Goal: Task Accomplishment & Management: Manage account settings

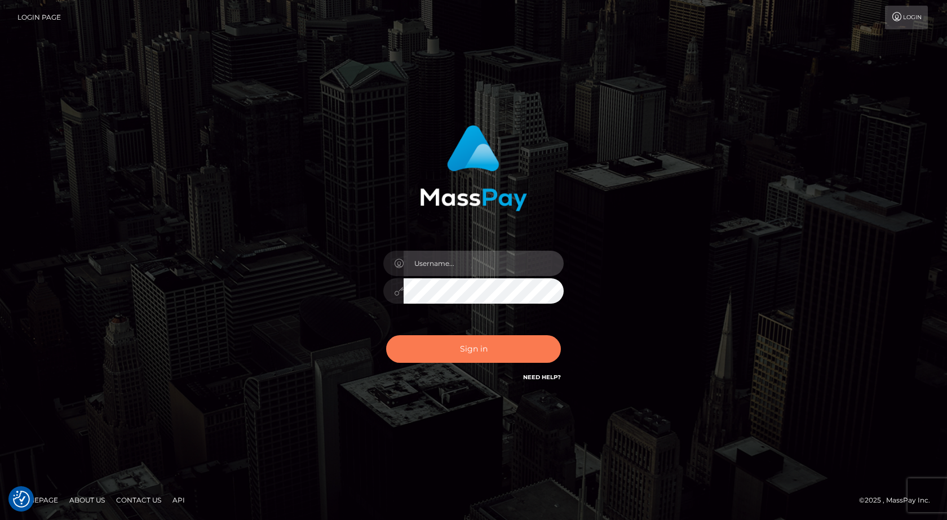
type input "[EMAIL_ADDRESS][DOMAIN_NAME]"
click at [451, 349] on button "Sign in" at bounding box center [473, 349] width 175 height 28
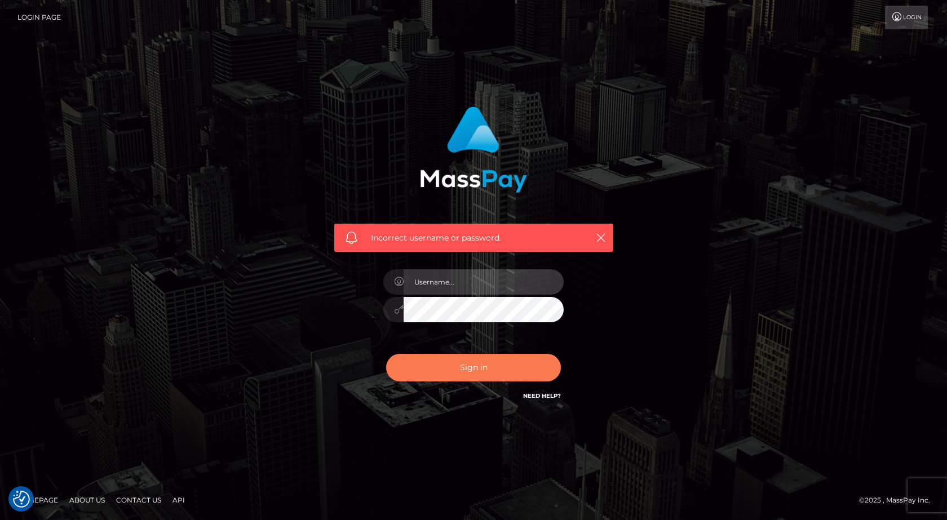
type input "[EMAIL_ADDRESS][DOMAIN_NAME]"
click at [468, 366] on button "Sign in" at bounding box center [473, 368] width 175 height 28
type input "[EMAIL_ADDRESS][DOMAIN_NAME]"
click at [499, 286] on input "[EMAIL_ADDRESS][DOMAIN_NAME]" at bounding box center [484, 281] width 160 height 25
click at [480, 367] on button "Sign in" at bounding box center [473, 368] width 175 height 28
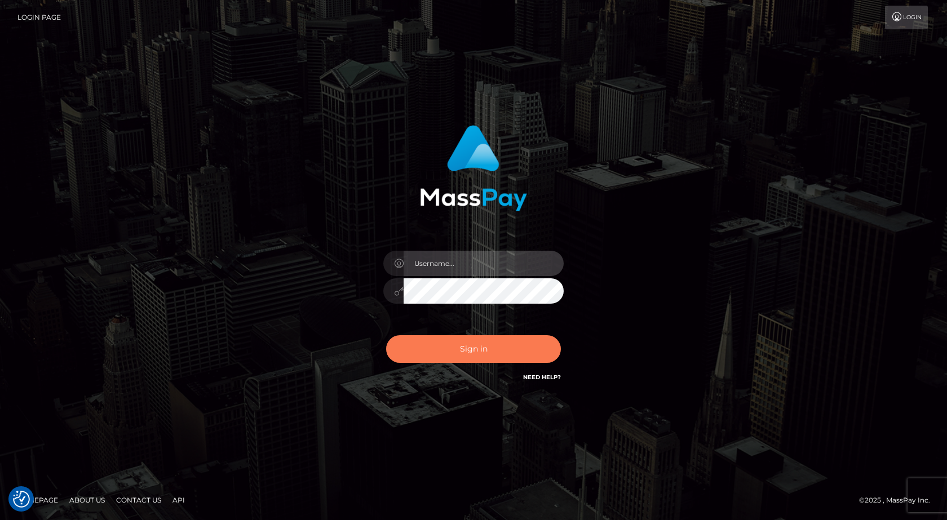
type input "[EMAIL_ADDRESS][DOMAIN_NAME]"
click at [481, 352] on button "Sign in" at bounding box center [473, 349] width 175 height 28
type input "[EMAIL_ADDRESS][DOMAIN_NAME]"
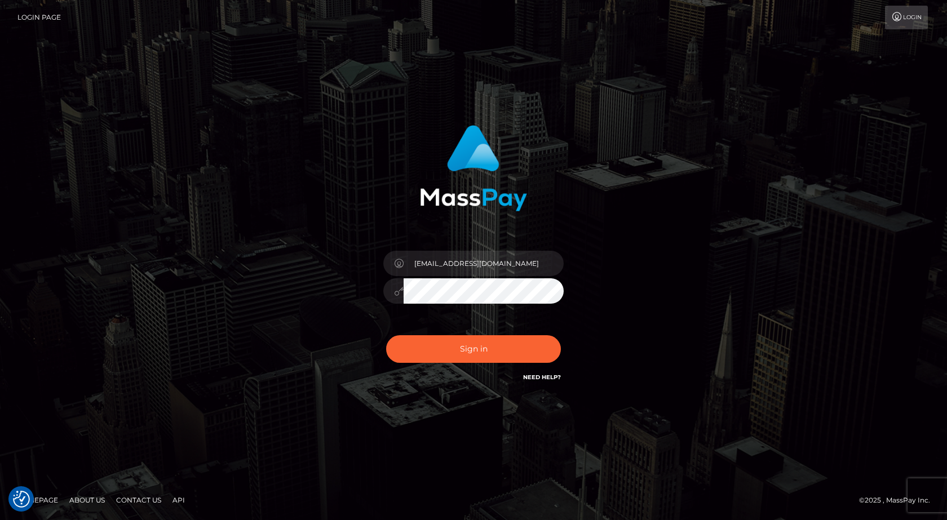
click at [41, 19] on link "Login Page" at bounding box center [38, 18] width 43 height 24
